Goal: Task Accomplishment & Management: Complete application form

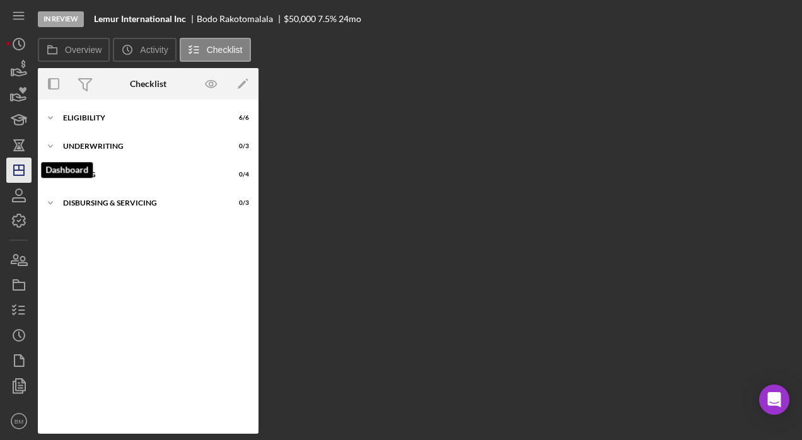
click at [21, 175] on polygon "button" at bounding box center [19, 170] width 10 height 10
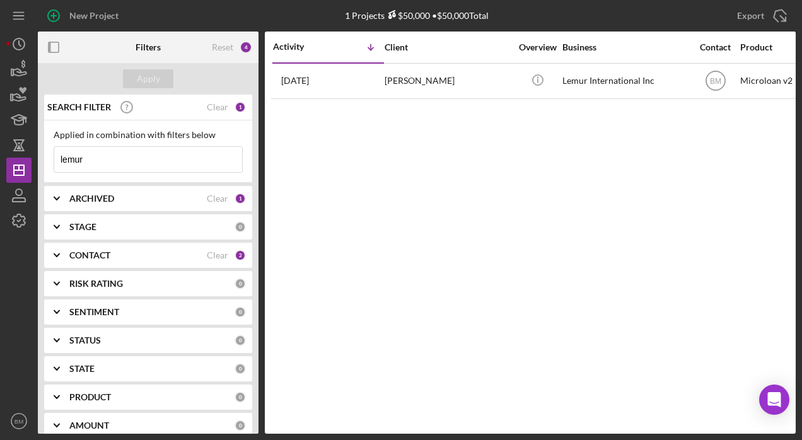
click at [171, 163] on input "lemur" at bounding box center [148, 159] width 188 height 25
type input "l"
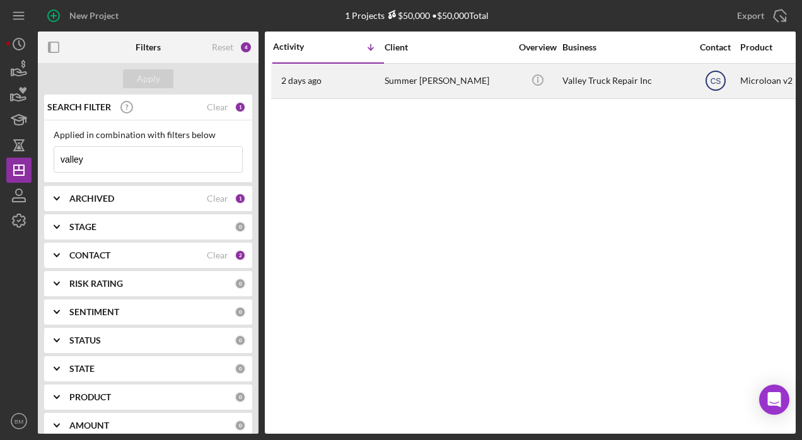
type input "valley"
click at [397, 85] on icon "CS" at bounding box center [716, 81] width 32 height 32
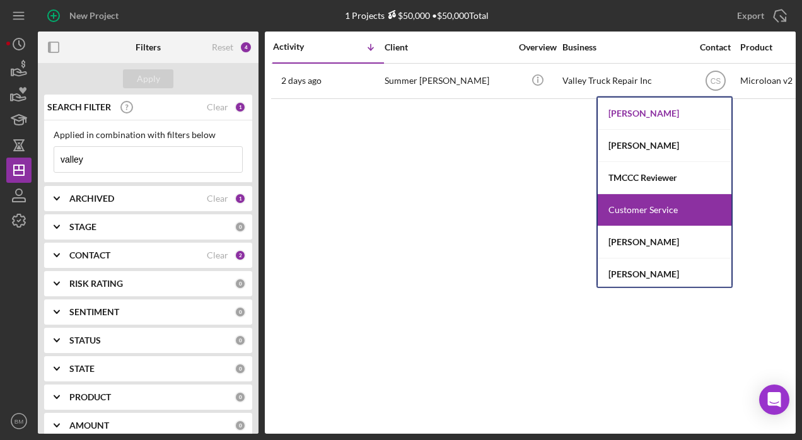
click at [397, 124] on div "[PERSON_NAME]" at bounding box center [665, 114] width 134 height 32
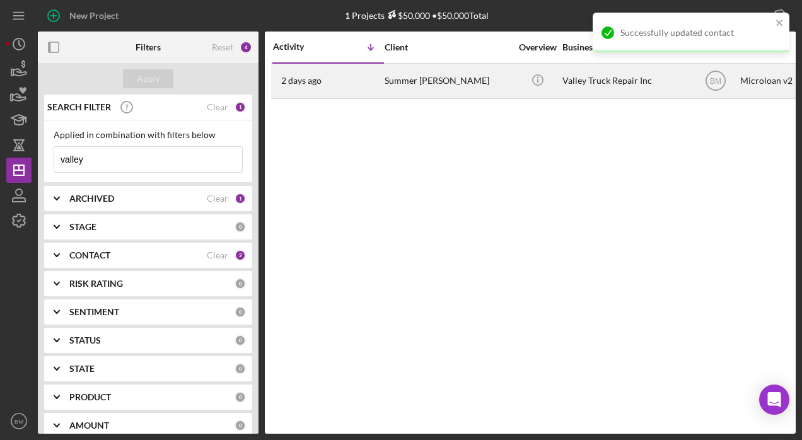
click at [397, 91] on div "Summer Arnold" at bounding box center [448, 80] width 126 height 33
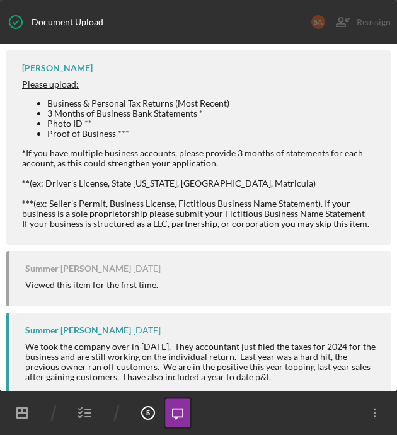
click at [83, 404] on icon "button" at bounding box center [85, 413] width 32 height 32
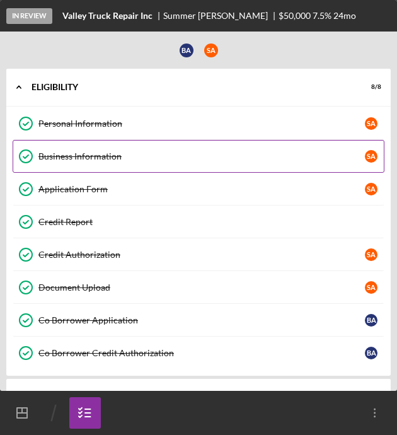
click at [209, 155] on div "Business Information" at bounding box center [201, 156] width 327 height 10
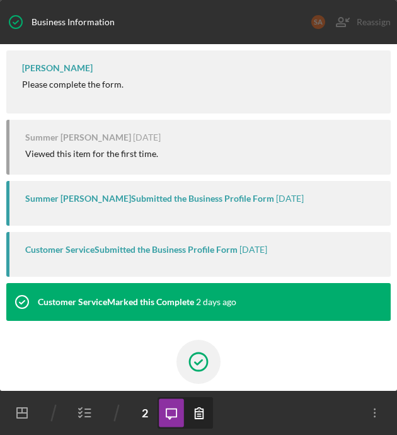
scroll to position [85, 0]
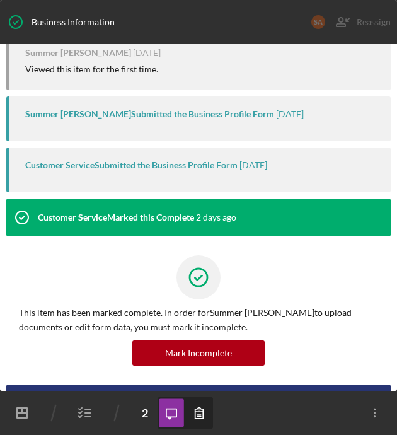
click at [208, 414] on icon "button" at bounding box center [199, 413] width 28 height 28
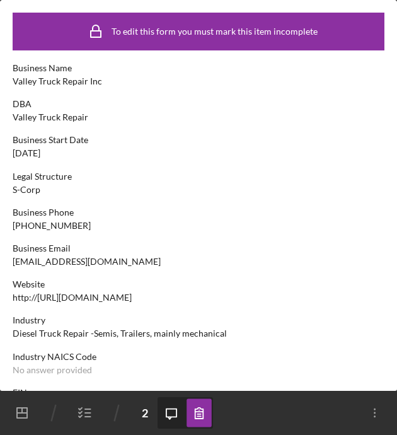
click at [88, 409] on line "button" at bounding box center [88, 409] width 6 height 0
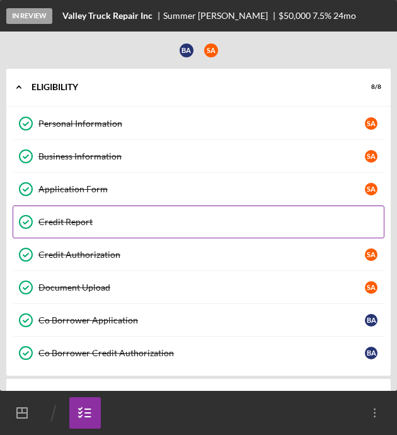
click at [212, 206] on link "Credit Report Credit Report" at bounding box center [199, 222] width 372 height 33
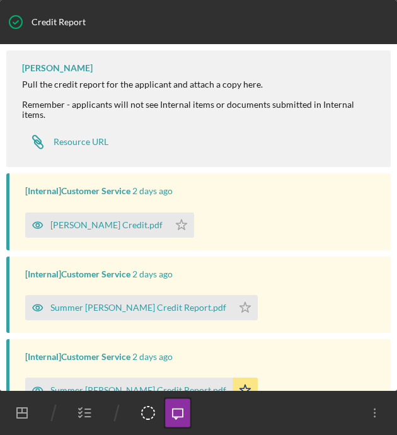
scroll to position [223, 0]
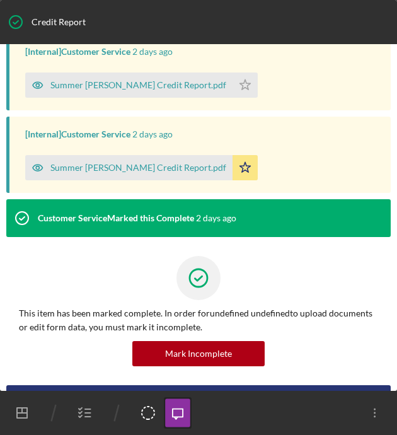
click at [91, 406] on icon "button" at bounding box center [85, 413] width 32 height 32
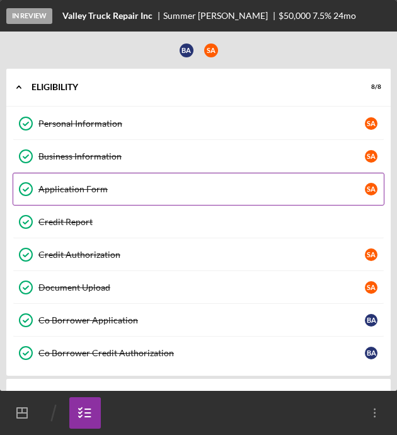
click at [190, 178] on link "Application Form Application Form S A" at bounding box center [199, 189] width 372 height 33
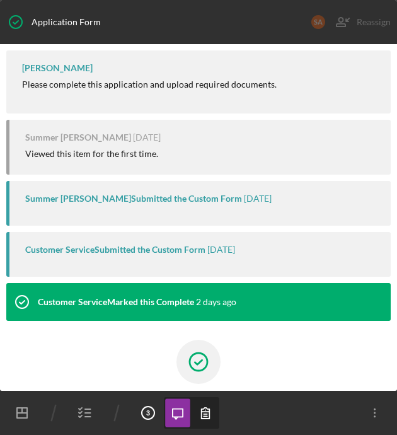
click at [201, 414] on icon "button" at bounding box center [206, 413] width 28 height 28
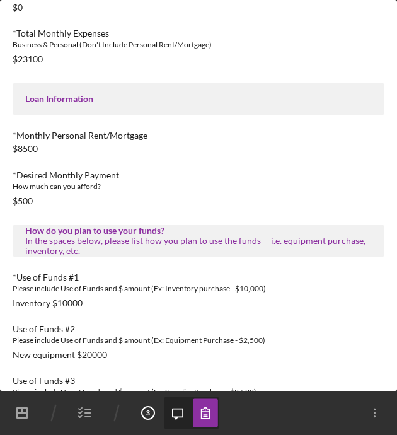
scroll to position [503, 0]
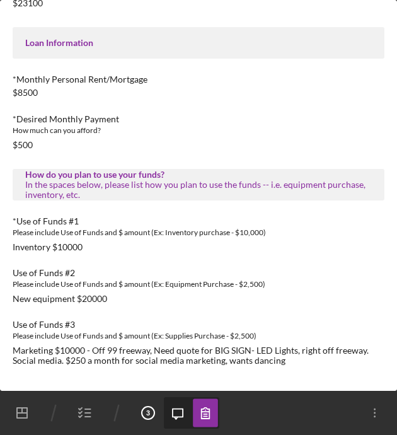
click at [75, 414] on icon "button" at bounding box center [85, 413] width 32 height 32
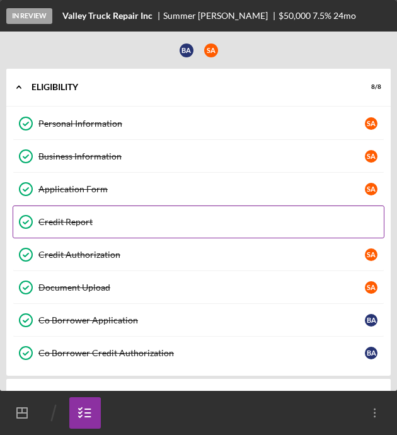
click at [240, 228] on link "Credit Report Credit Report" at bounding box center [199, 222] width 372 height 33
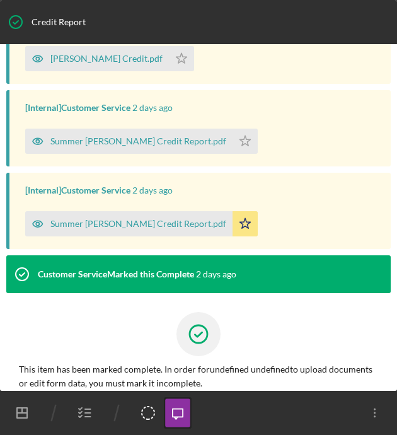
scroll to position [167, 0]
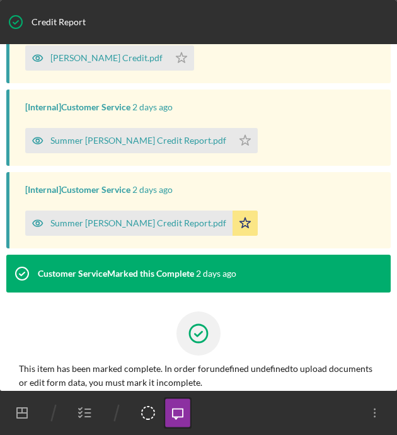
click at [87, 403] on icon "button" at bounding box center [85, 413] width 32 height 32
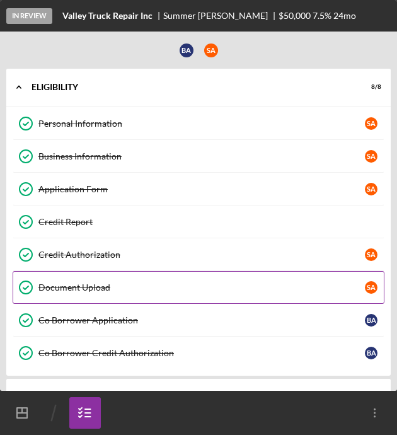
click at [115, 275] on link "Document Upload Document Upload S A" at bounding box center [199, 287] width 372 height 33
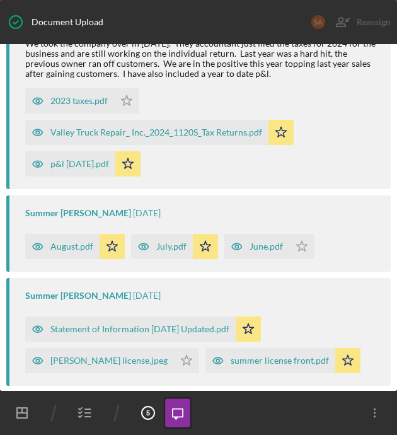
scroll to position [305, 0]
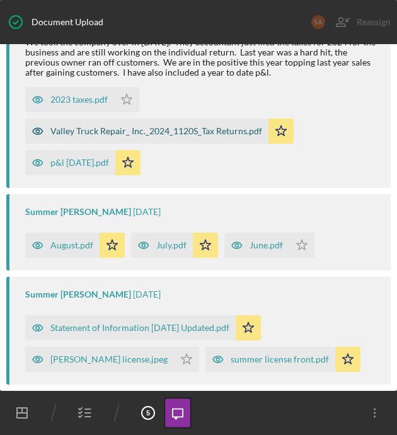
click at [223, 132] on div "Valley Truck Repair_ Inc._2024_1120S_Tax Returns.pdf" at bounding box center [156, 131] width 212 height 10
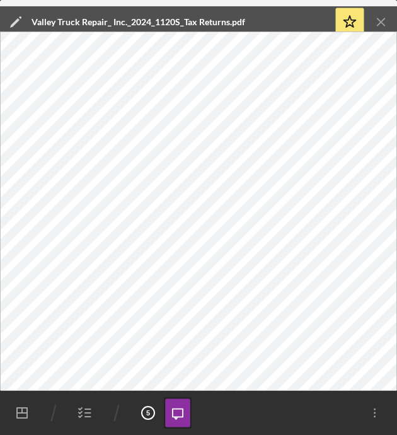
click at [89, 407] on icon "button" at bounding box center [85, 413] width 32 height 32
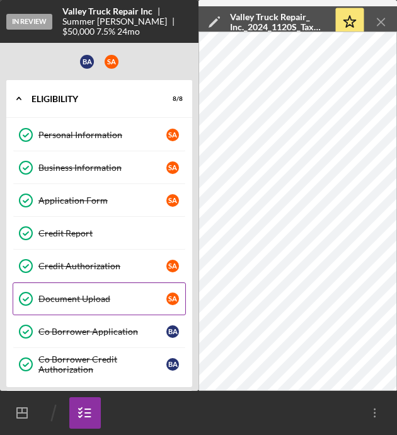
click at [132, 283] on link "Document Upload Document Upload S A" at bounding box center [99, 299] width 173 height 33
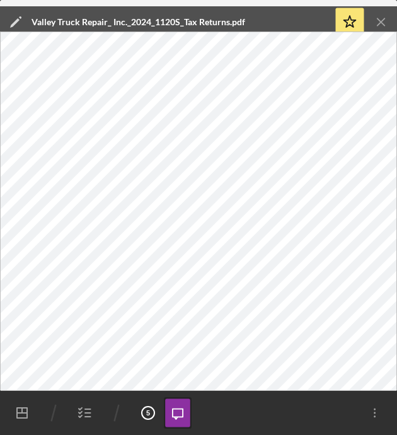
drag, startPoint x: 132, startPoint y: 280, endPoint x: 377, endPoint y: 24, distance: 354.2
click at [377, 24] on icon "Icon/Menu Close" at bounding box center [382, 22] width 28 height 28
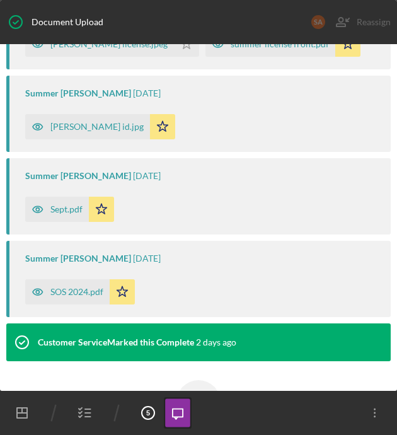
scroll to position [622, 0]
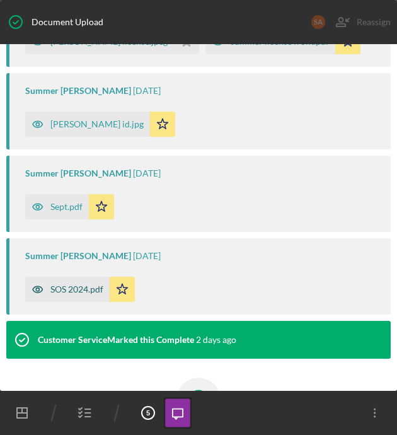
click at [77, 283] on div "SOS 2024.pdf" at bounding box center [67, 289] width 85 height 25
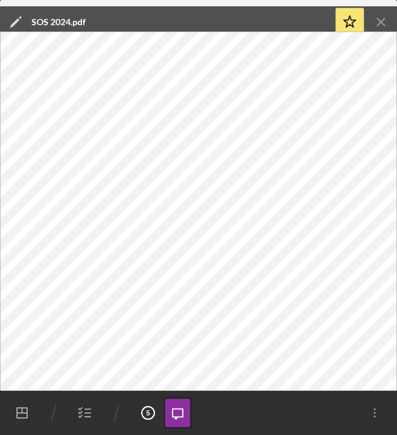
click at [387, 25] on icon "Icon/Menu Close" at bounding box center [382, 22] width 28 height 28
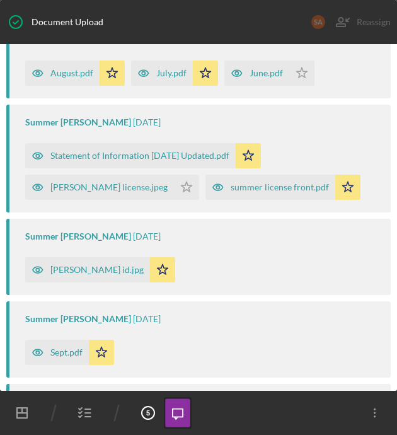
scroll to position [468, 0]
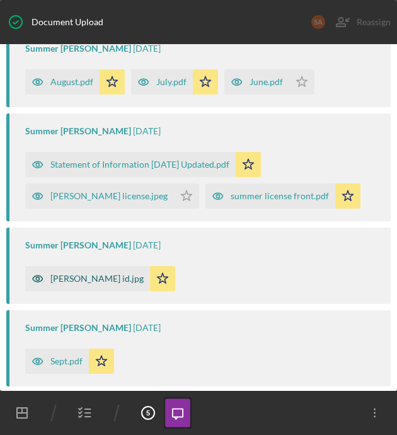
click at [68, 283] on div "bret id.jpg" at bounding box center [96, 279] width 93 height 10
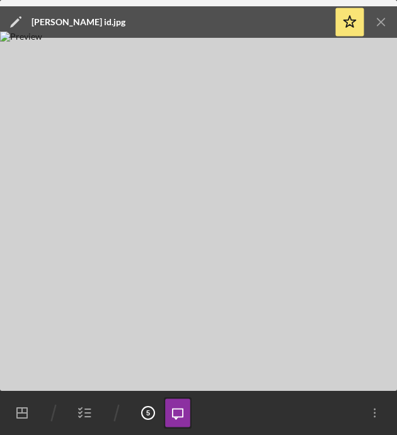
click at [376, 24] on icon "Icon/Menu Close" at bounding box center [382, 22] width 28 height 28
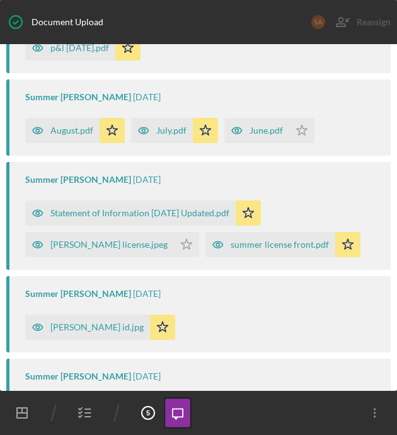
scroll to position [420, 0]
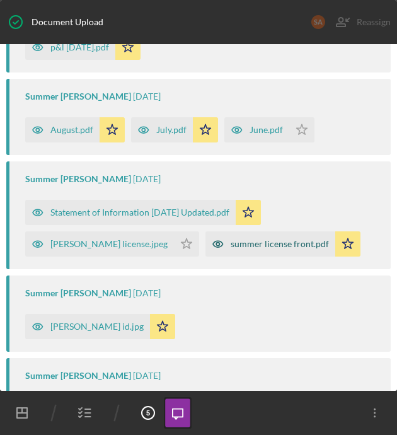
click at [255, 244] on div "summer license front.pdf" at bounding box center [280, 244] width 98 height 10
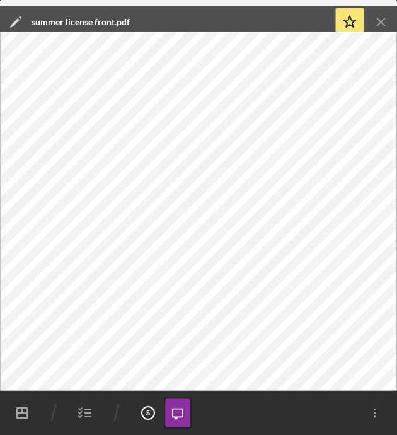
click at [387, 16] on icon "Icon/Menu Close" at bounding box center [382, 22] width 28 height 28
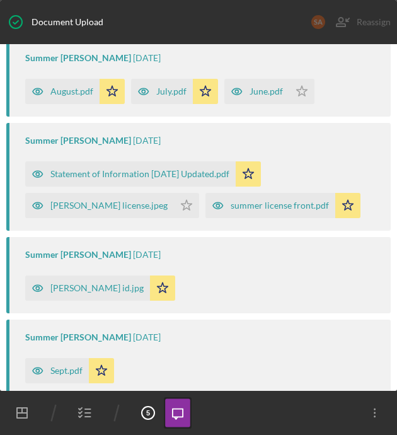
scroll to position [459, 0]
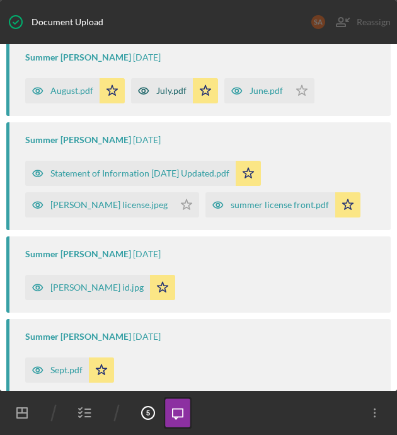
click at [164, 96] on div "July.pdf" at bounding box center [162, 90] width 62 height 25
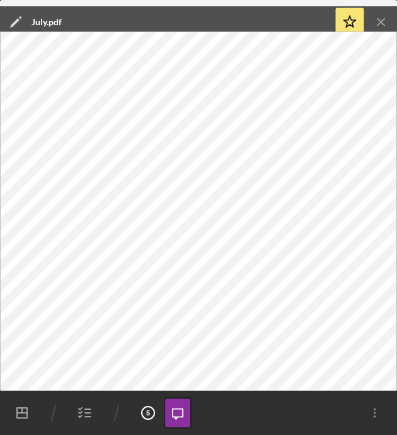
click at [387, 21] on icon "Icon/Menu Close" at bounding box center [382, 22] width 28 height 28
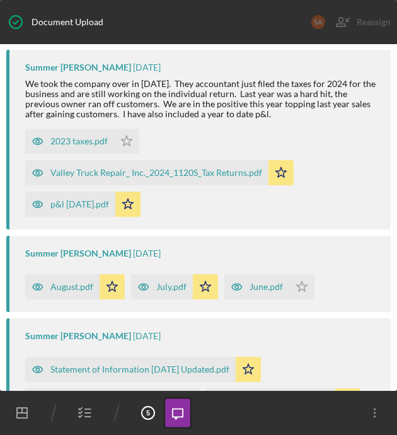
scroll to position [261, 0]
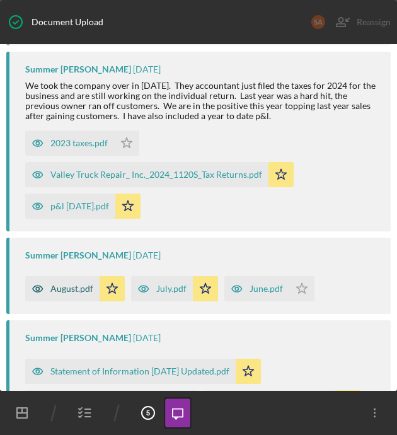
click at [82, 295] on div "August.pdf" at bounding box center [62, 288] width 74 height 25
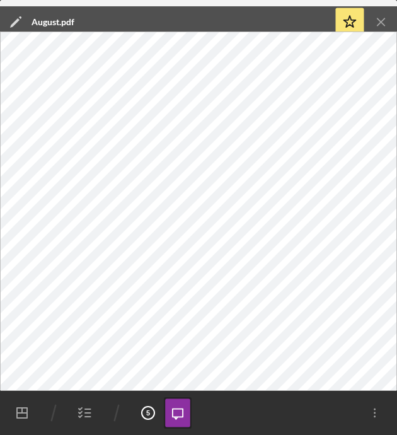
click at [382, 21] on line "button" at bounding box center [381, 21] width 7 height 7
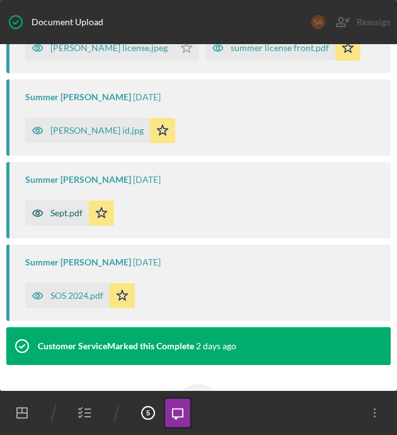
scroll to position [615, 0]
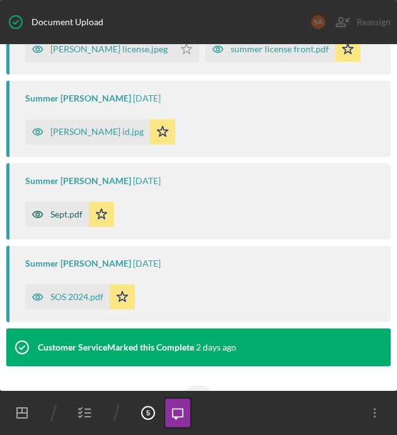
click at [35, 204] on icon "button" at bounding box center [37, 214] width 25 height 25
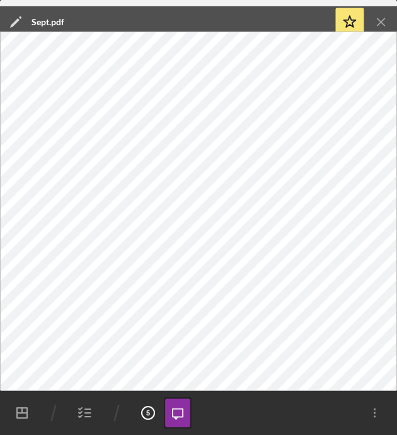
click at [376, 21] on icon "Icon/Menu Close" at bounding box center [382, 22] width 28 height 28
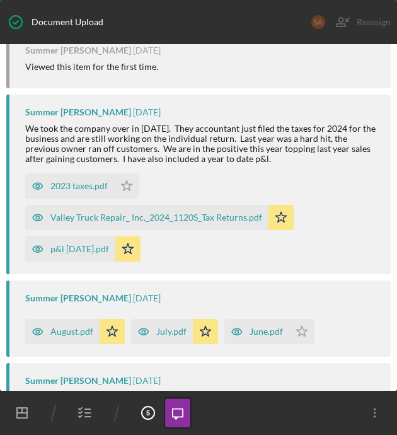
scroll to position [219, 0]
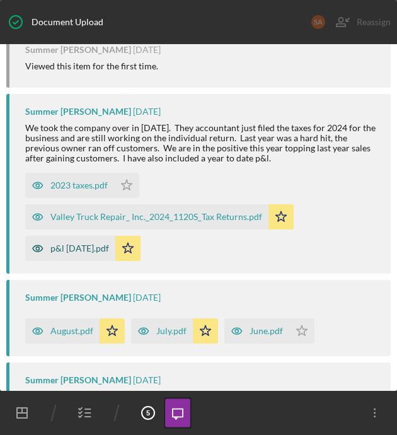
click at [79, 246] on div "p&l 9.26.25.pdf" at bounding box center [79, 248] width 59 height 10
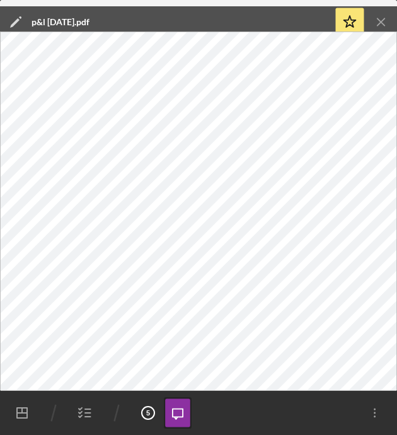
click at [378, 20] on line "button" at bounding box center [381, 21] width 7 height 7
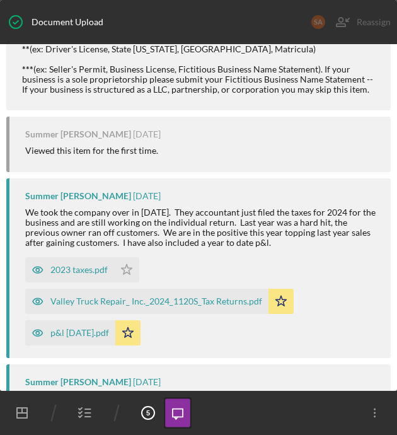
scroll to position [0, 0]
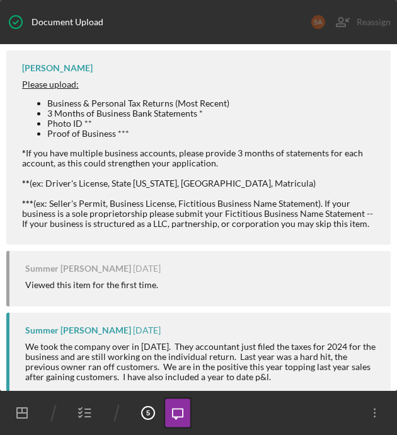
click at [78, 411] on icon "button" at bounding box center [85, 413] width 32 height 32
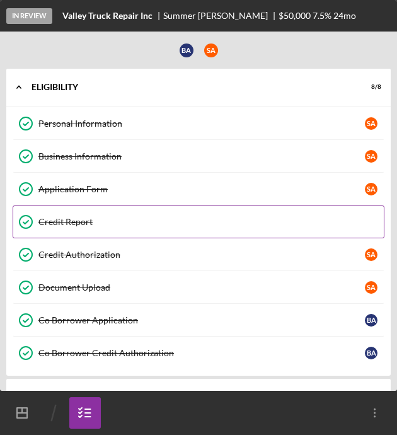
click at [158, 214] on link "Credit Report Credit Report" at bounding box center [199, 222] width 372 height 33
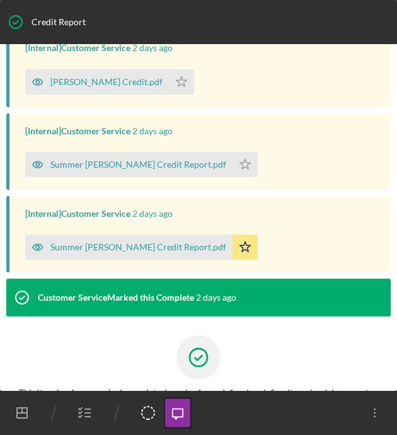
scroll to position [137, 0]
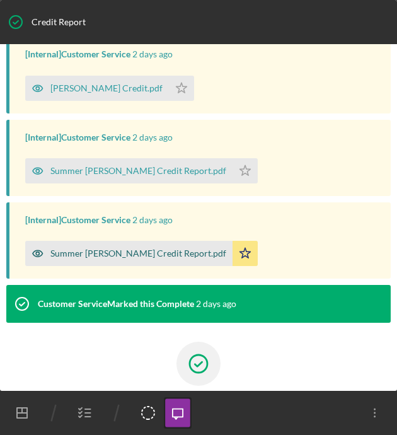
click at [147, 254] on div "Summer [PERSON_NAME] Credit Report.pdf" at bounding box center [138, 253] width 176 height 10
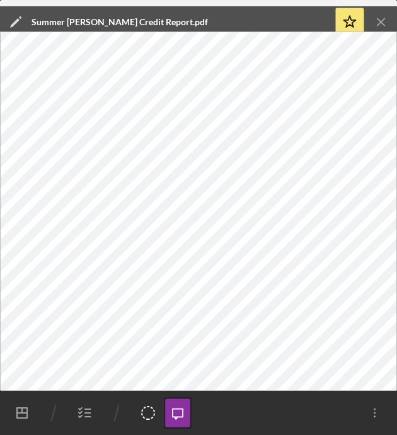
click at [380, 31] on icon "Icon/Menu Close" at bounding box center [382, 22] width 28 height 28
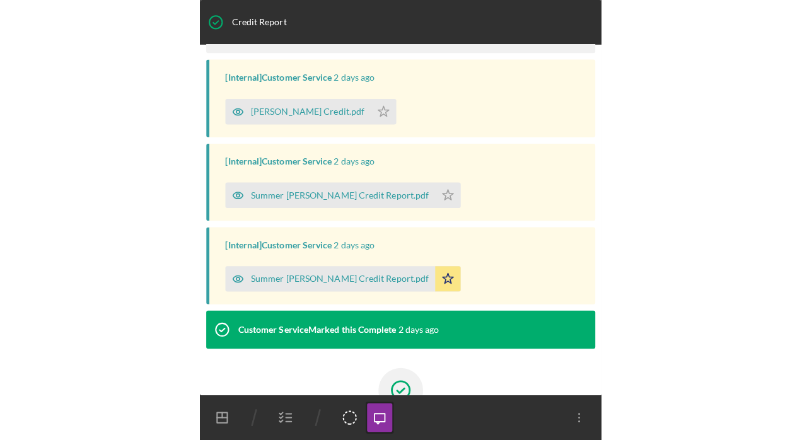
scroll to position [116, 0]
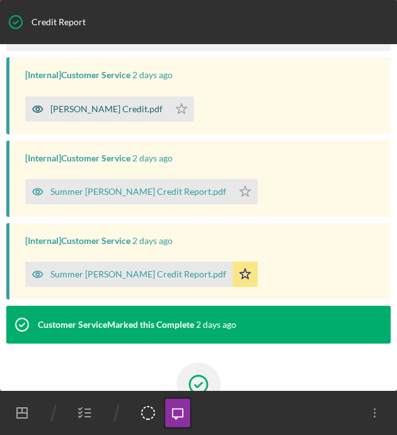
click at [96, 117] on div "[PERSON_NAME] Credit.pdf" at bounding box center [97, 108] width 144 height 25
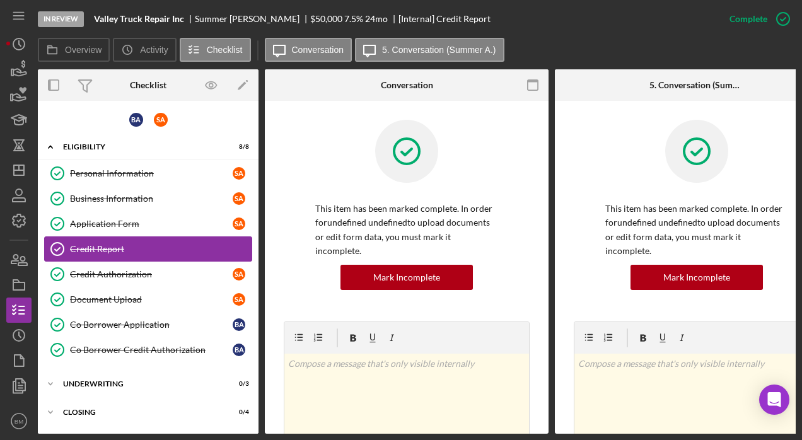
click at [175, 246] on div "Credit Report" at bounding box center [161, 249] width 182 height 10
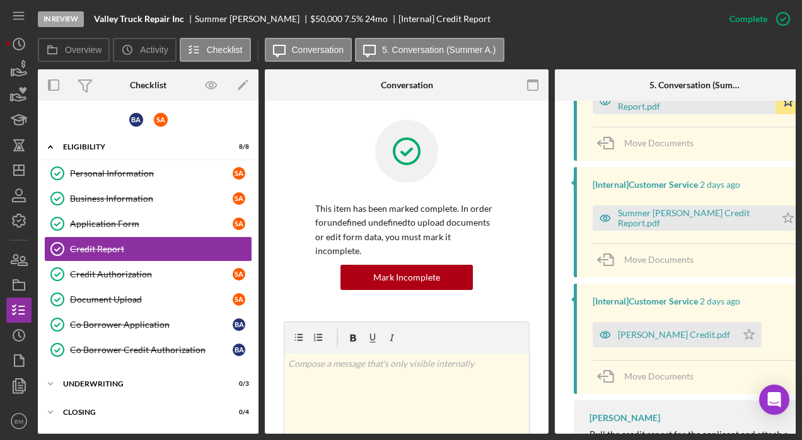
scroll to position [517, 0]
click at [397, 210] on div "Summer [PERSON_NAME] Credit Report.pdf" at bounding box center [693, 220] width 151 height 20
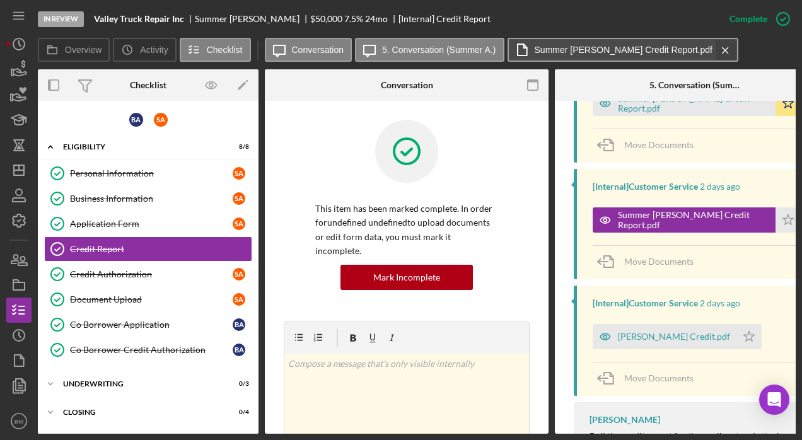
click at [397, 49] on icon "Icon/Menu Close" at bounding box center [726, 51] width 22 height 32
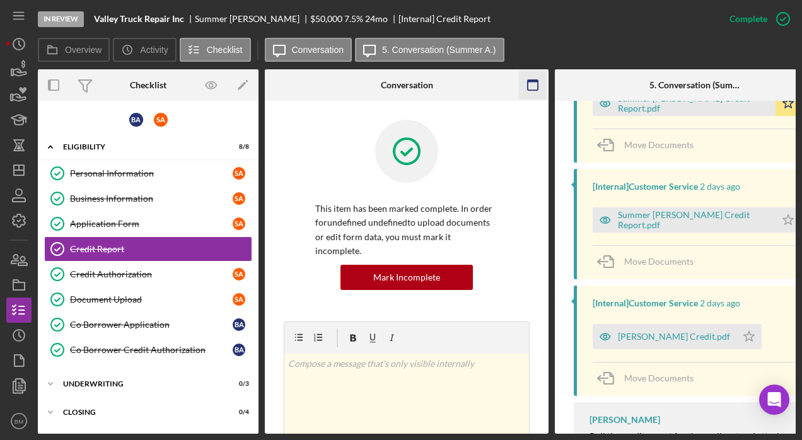
click at [397, 91] on icon "button" at bounding box center [533, 85] width 28 height 28
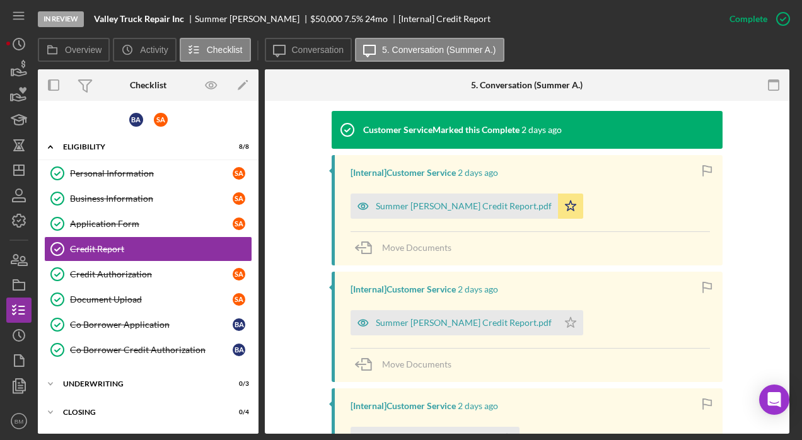
scroll to position [381, 0]
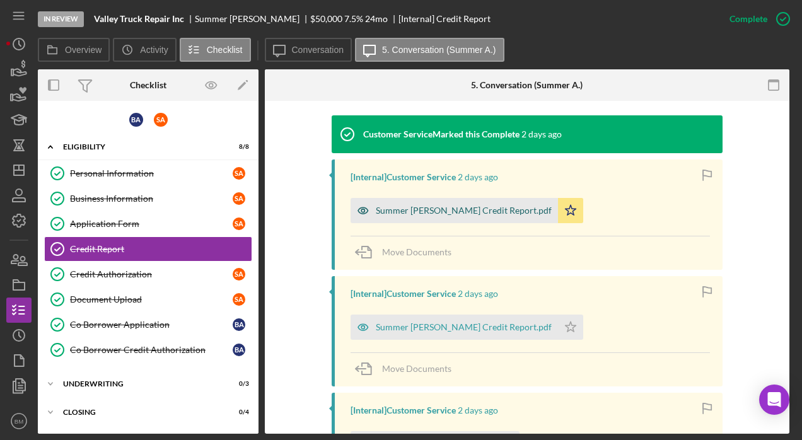
click at [397, 204] on div "Summer [PERSON_NAME] Credit Report.pdf" at bounding box center [454, 210] width 207 height 25
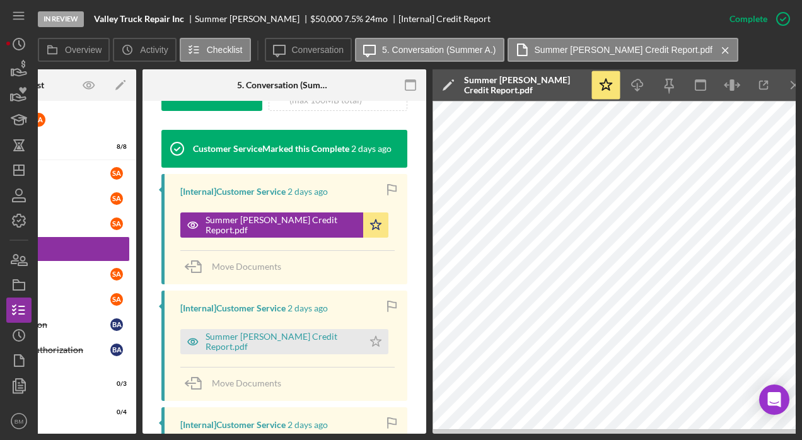
scroll to position [0, 137]
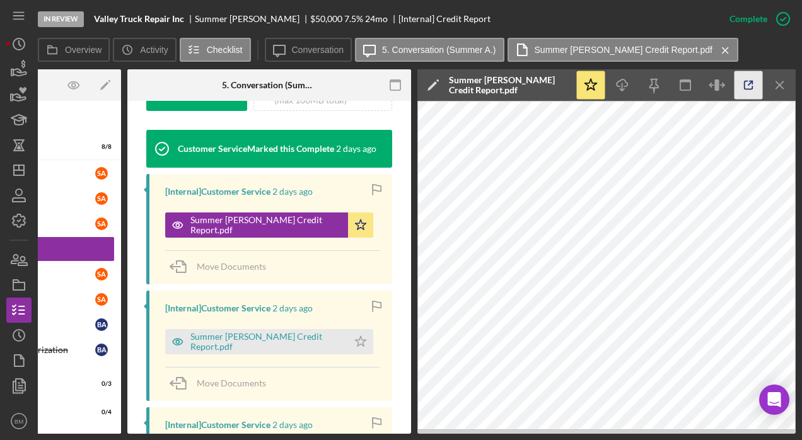
click at [397, 91] on icon "button" at bounding box center [749, 85] width 28 height 28
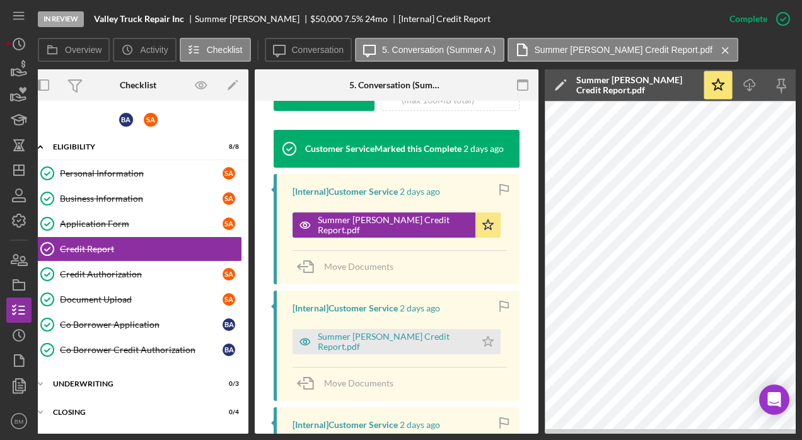
scroll to position [0, 0]
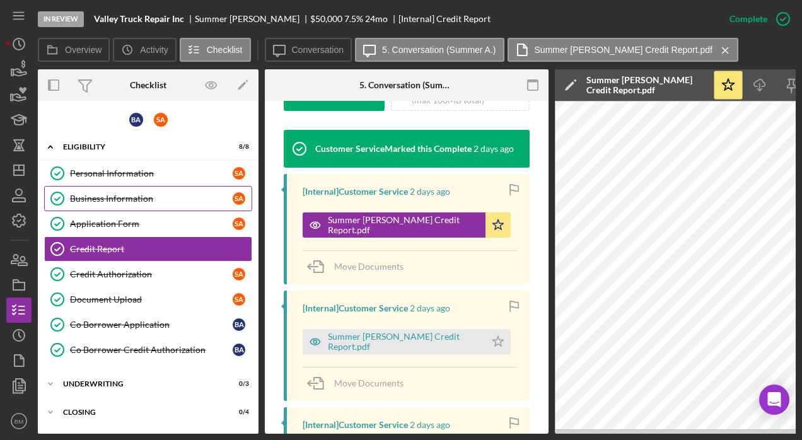
click at [102, 202] on div "Business Information" at bounding box center [151, 199] width 163 height 10
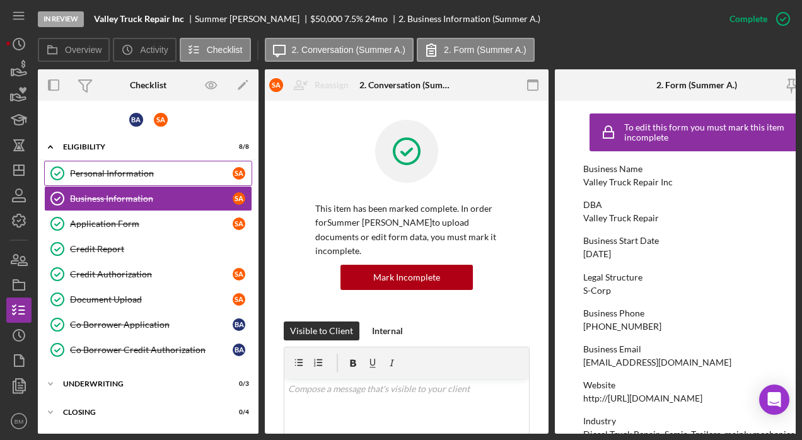
click at [120, 174] on div "Personal Information" at bounding box center [151, 173] width 163 height 10
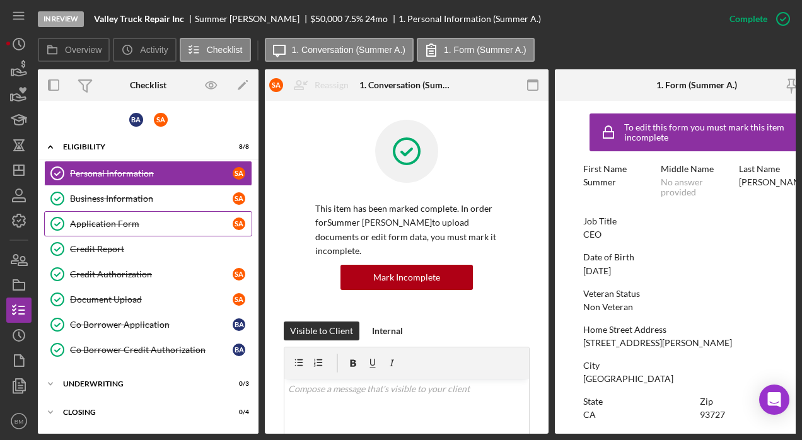
click at [137, 229] on link "Application Form Application Form S A" at bounding box center [148, 223] width 208 height 25
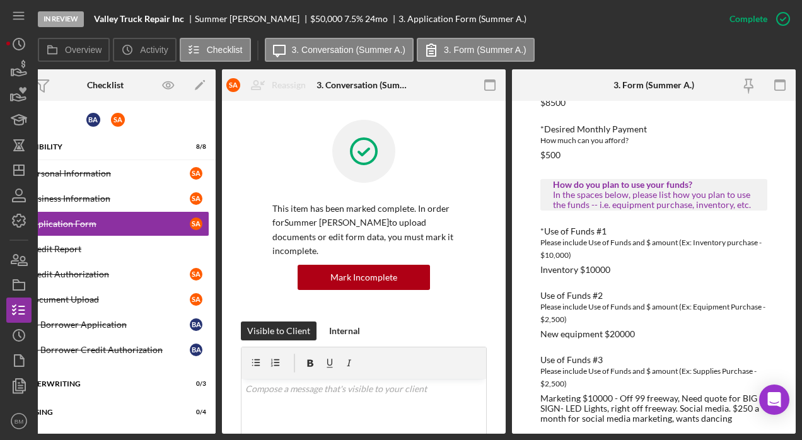
scroll to position [25, 0]
